Goal: Navigation & Orientation: Find specific page/section

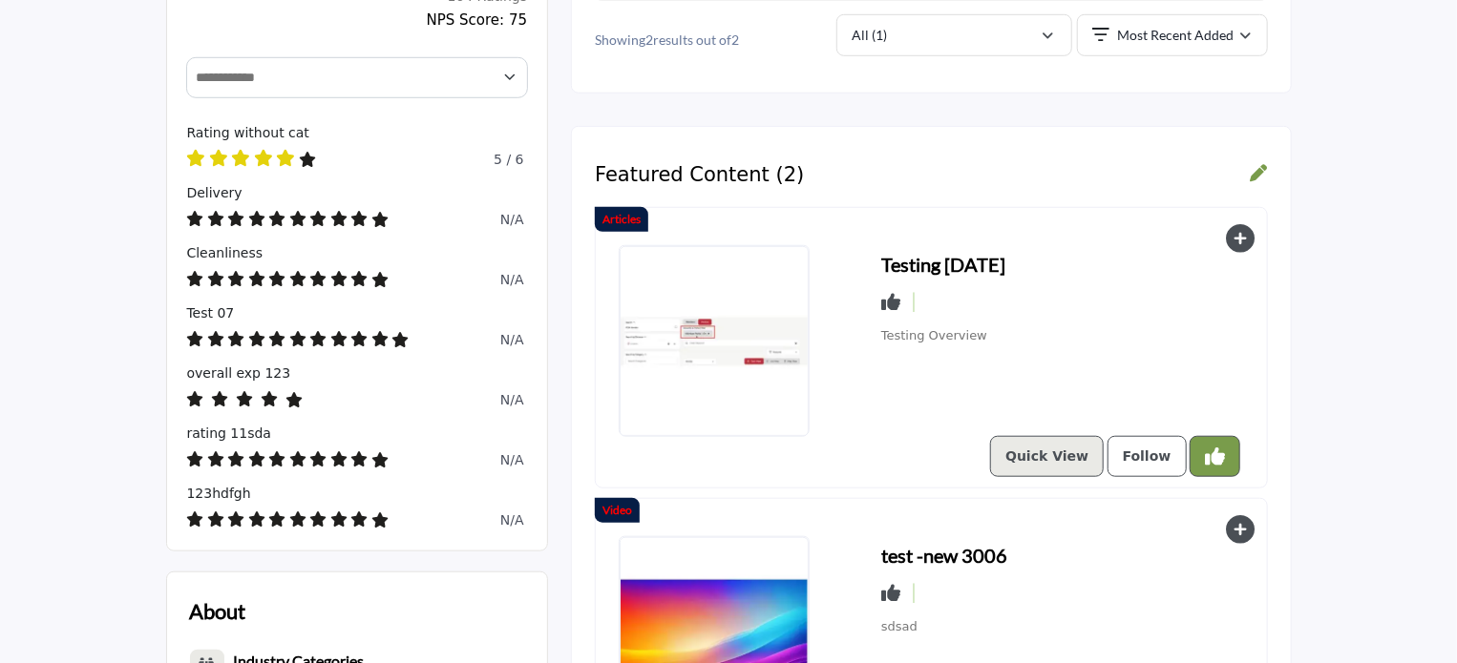
scroll to position [663, 0]
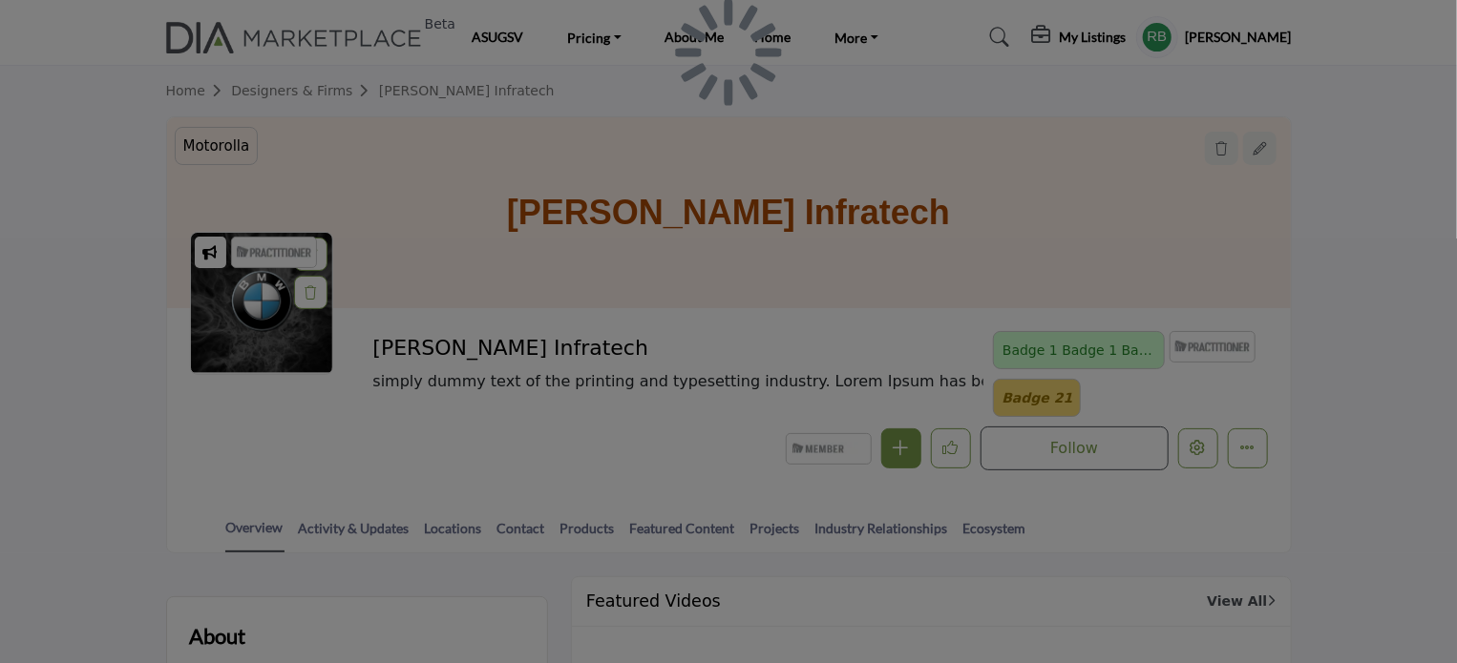
scroll to position [420, 0]
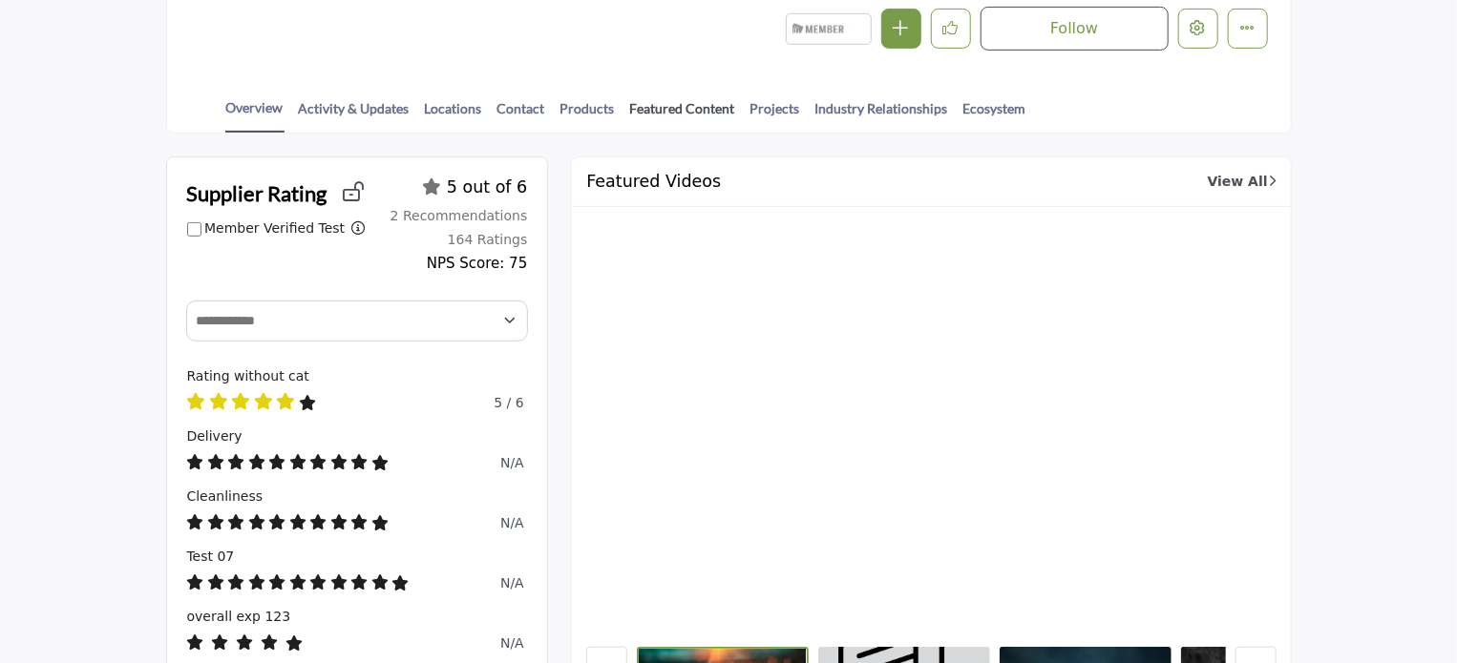
click at [641, 103] on link "Featured Content" at bounding box center [682, 114] width 107 height 33
click at [764, 107] on link "Projects" at bounding box center [775, 114] width 52 height 33
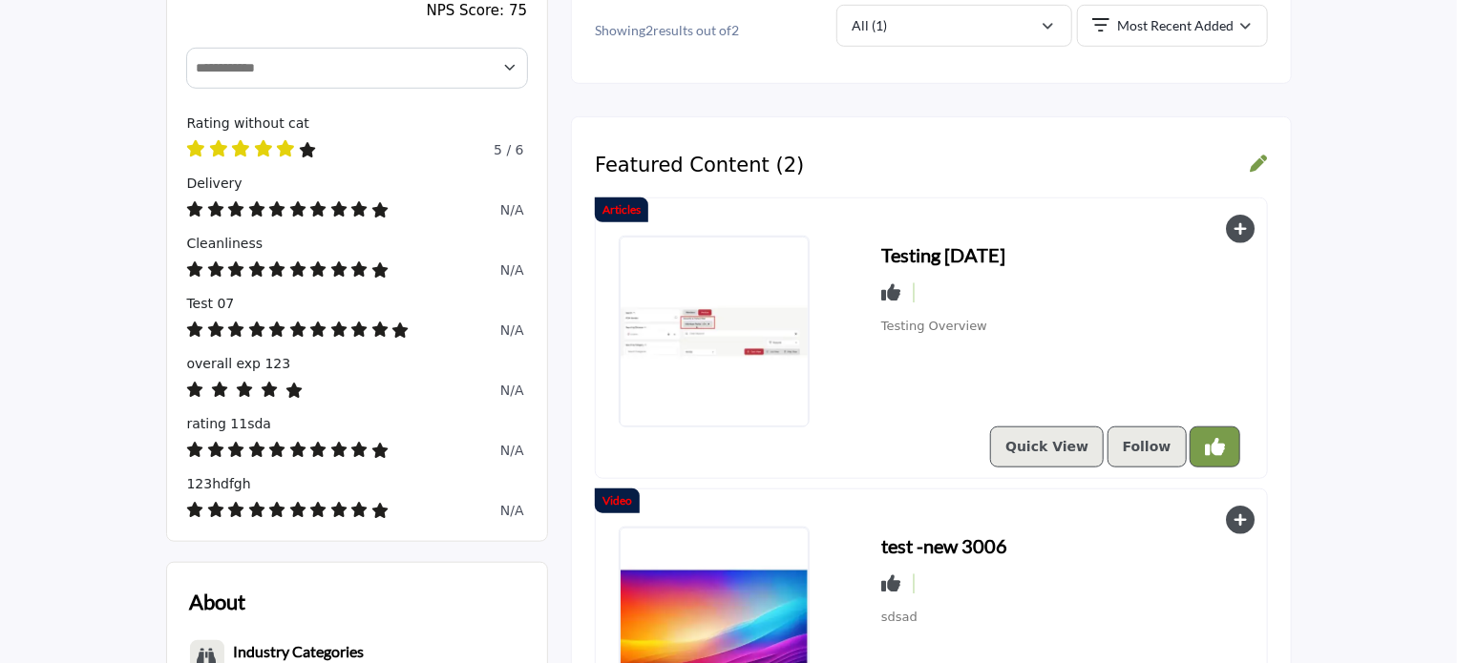
scroll to position [668, 0]
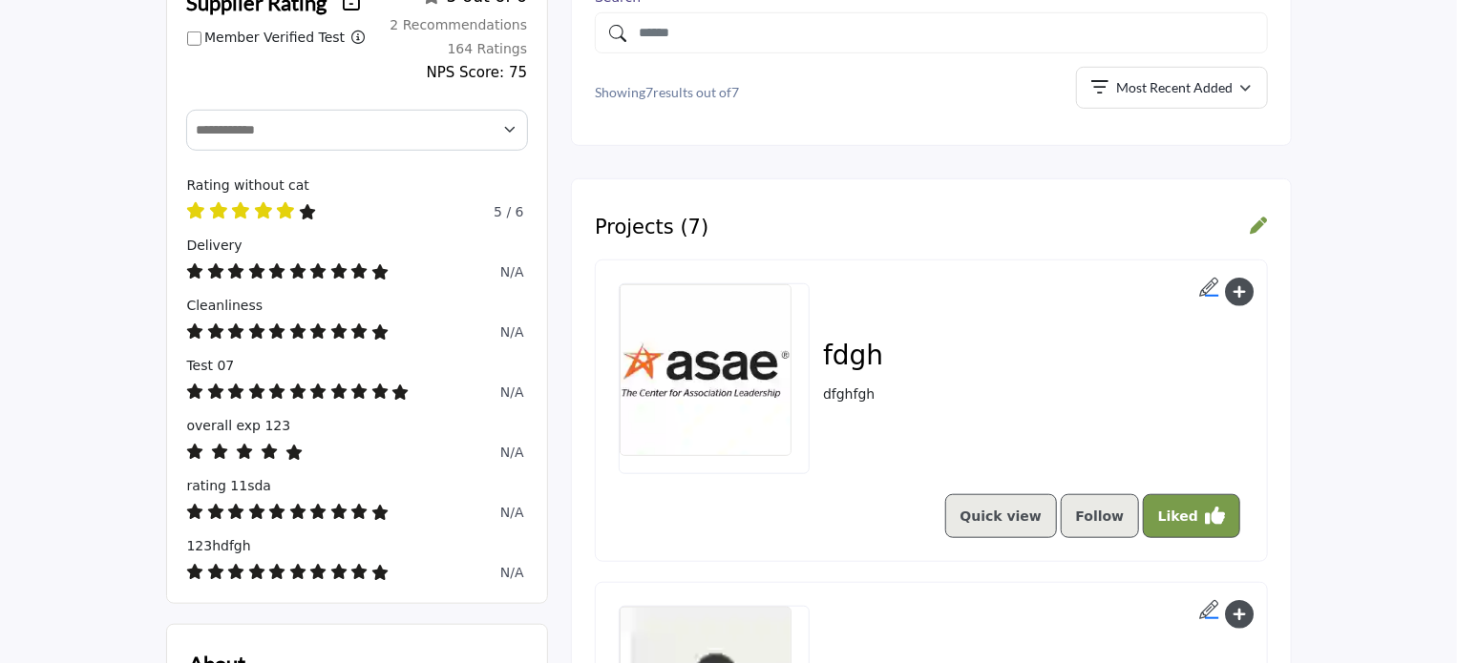
scroll to position [668, 0]
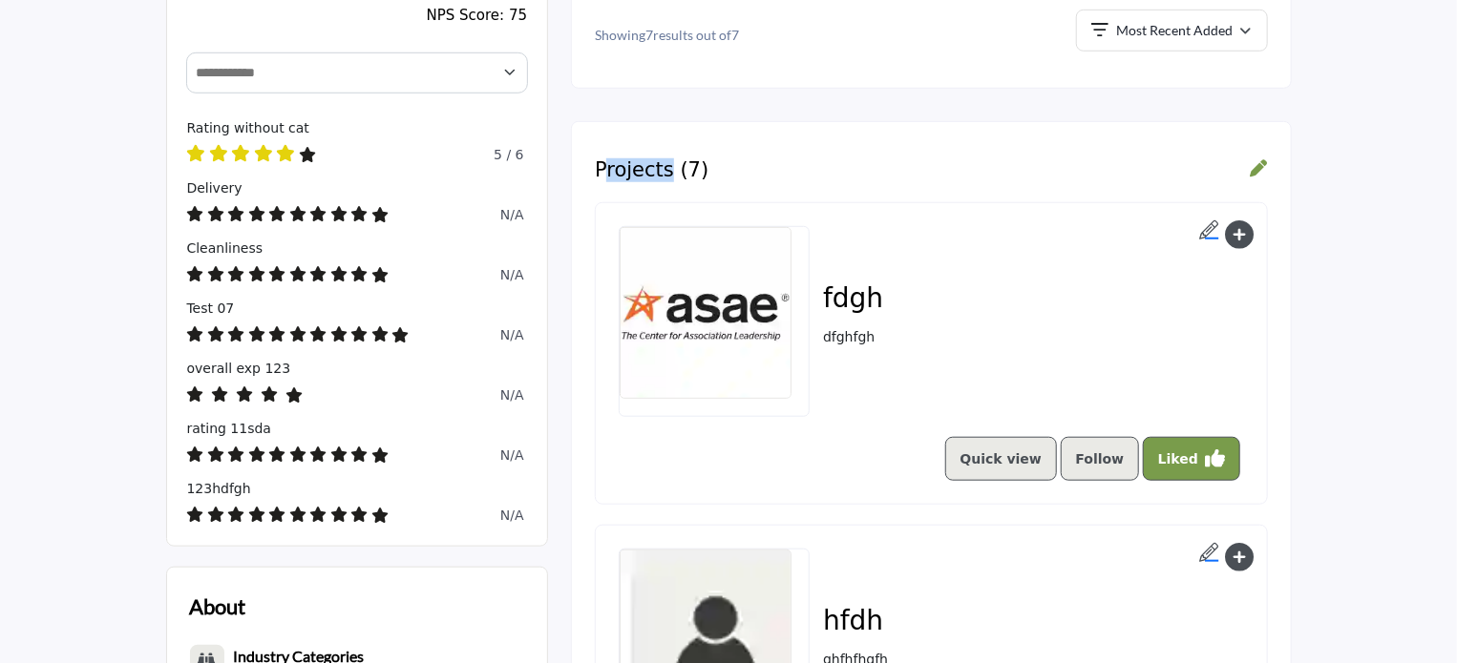
drag, startPoint x: 586, startPoint y: 168, endPoint x: 657, endPoint y: 175, distance: 70.9
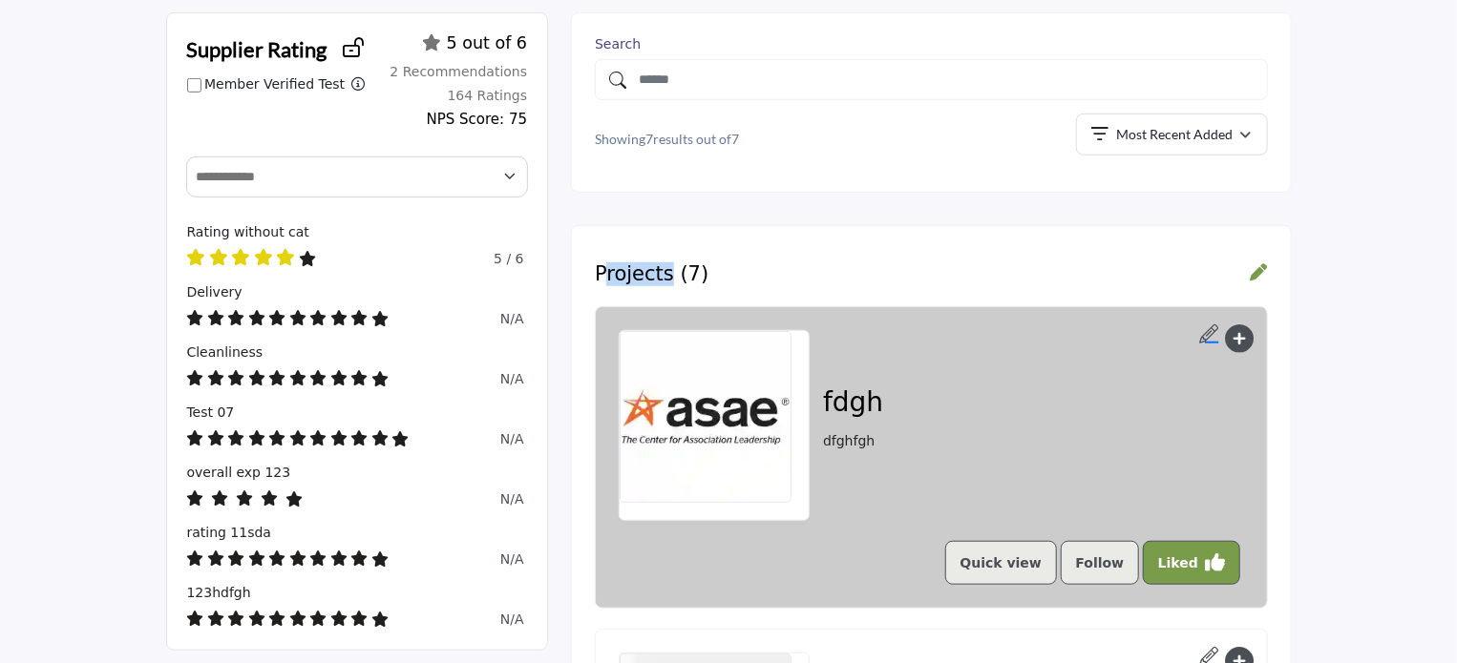
scroll to position [477, 0]
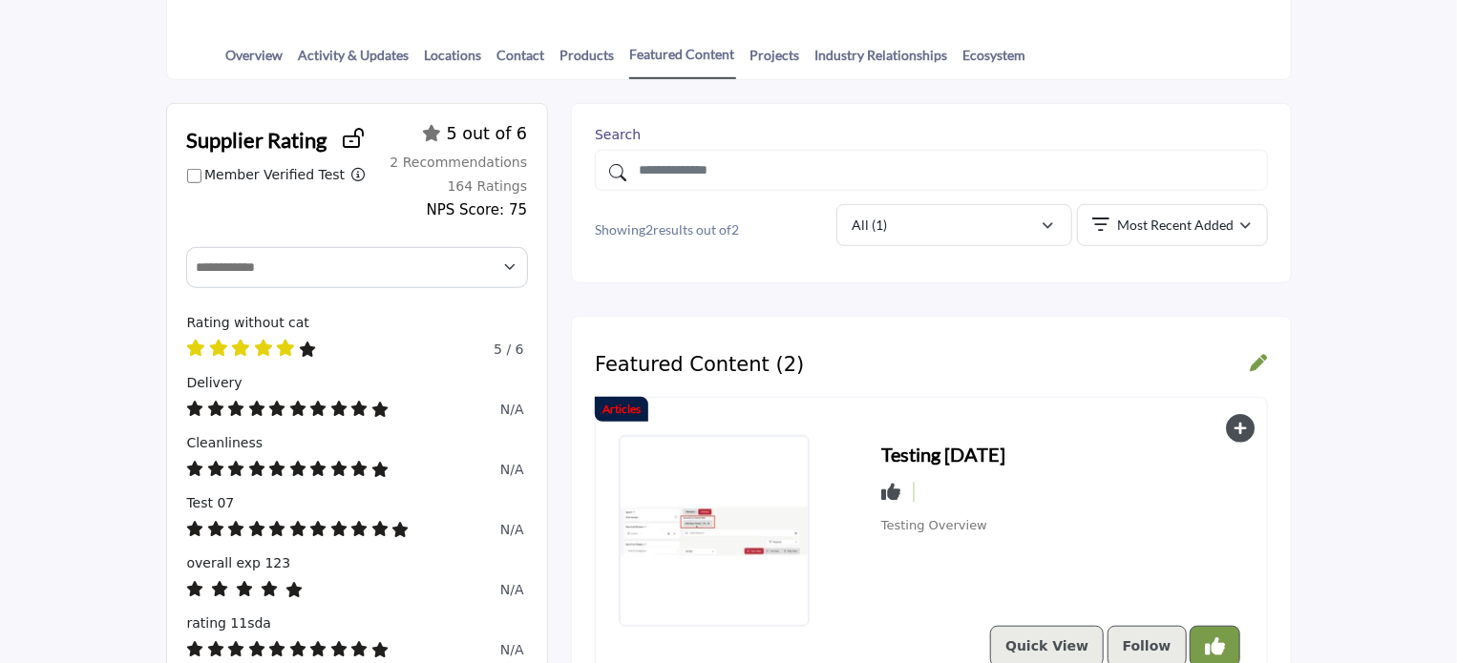
scroll to position [477, 0]
